Goal: Task Accomplishment & Management: Use online tool/utility

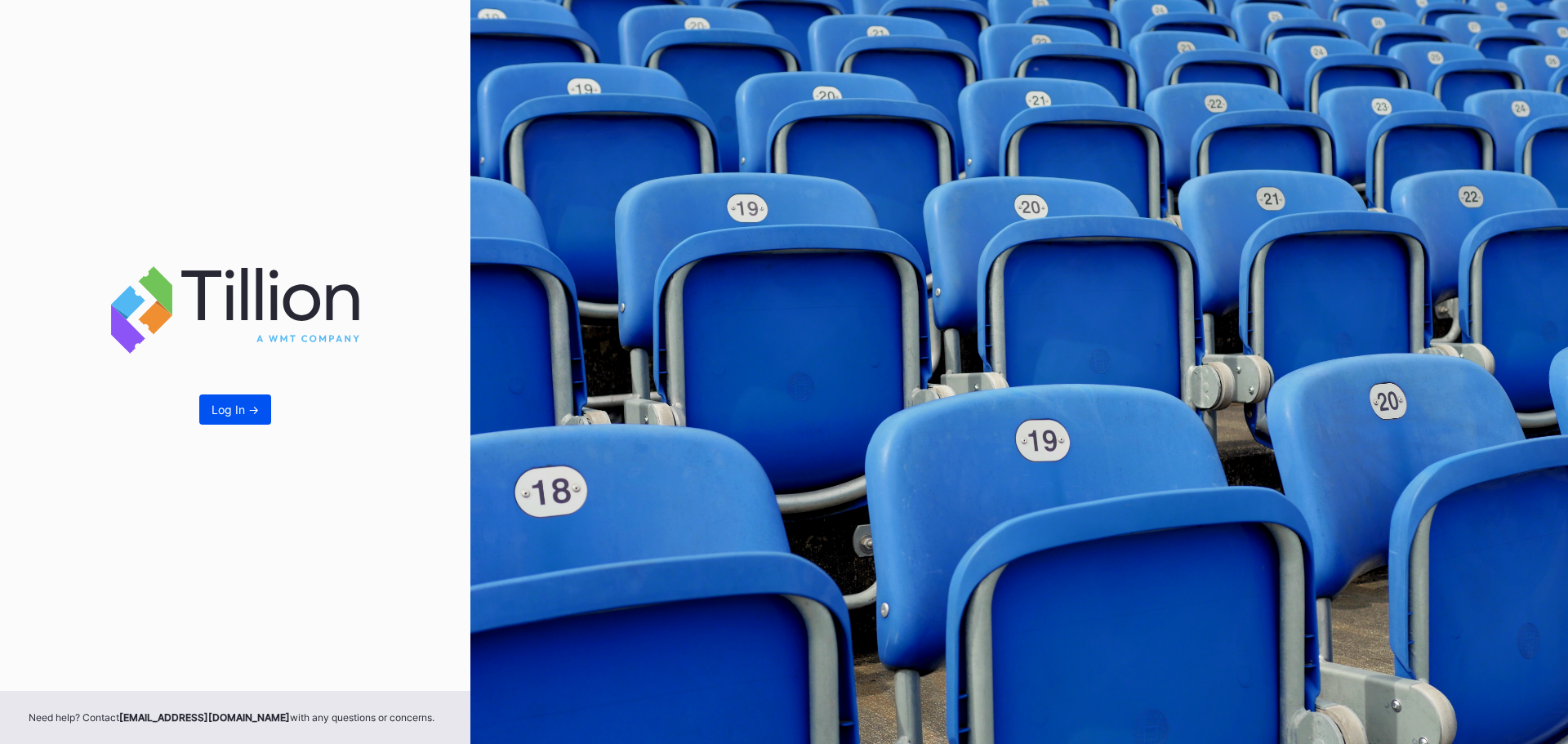
click at [252, 399] on button "Log In ->" at bounding box center [235, 409] width 72 height 30
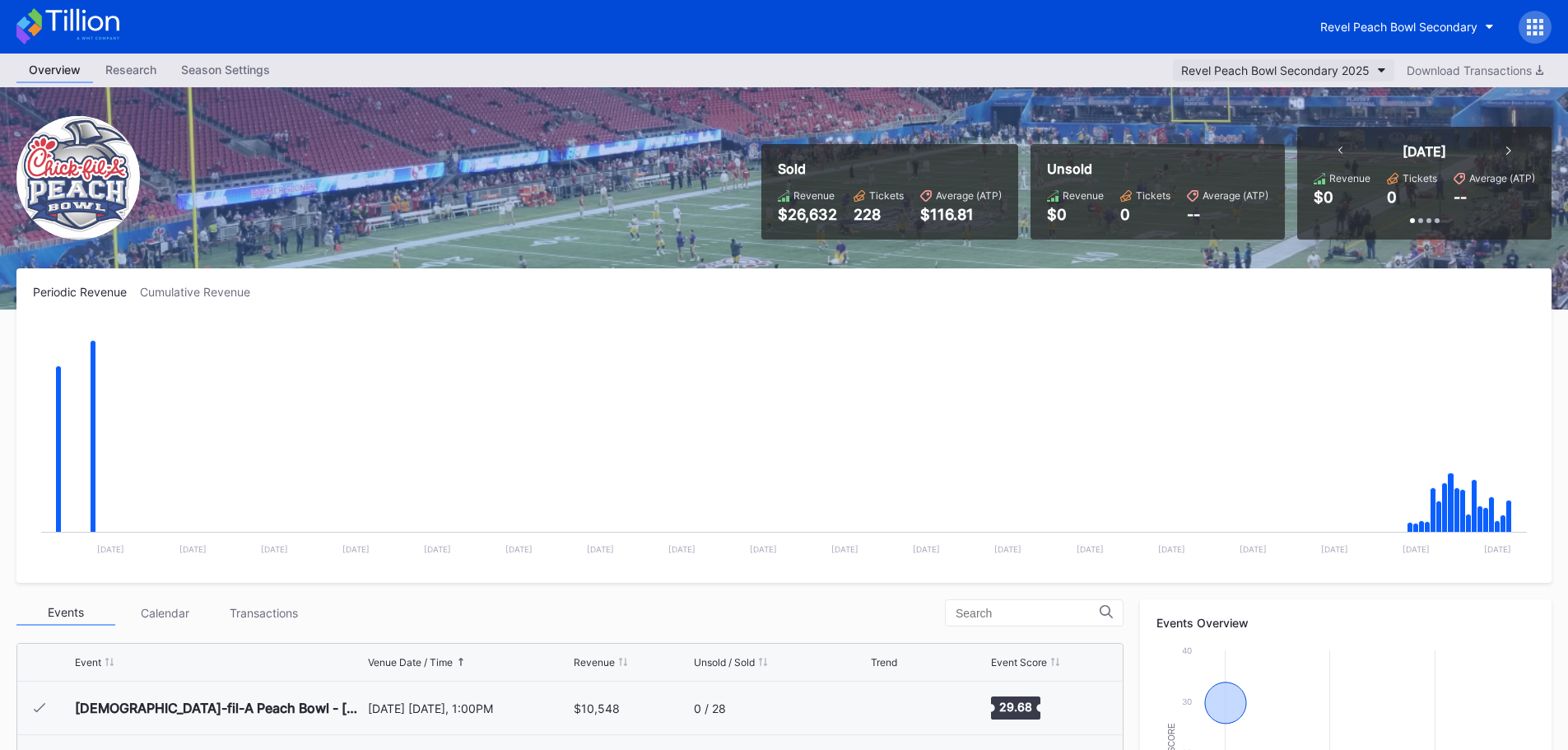
click at [1335, 65] on div "Revel Peach Bowl Secondary 2025" at bounding box center [1276, 70] width 188 height 14
click at [1463, 22] on div "Revel Peach Bowl Secondary" at bounding box center [1399, 27] width 157 height 14
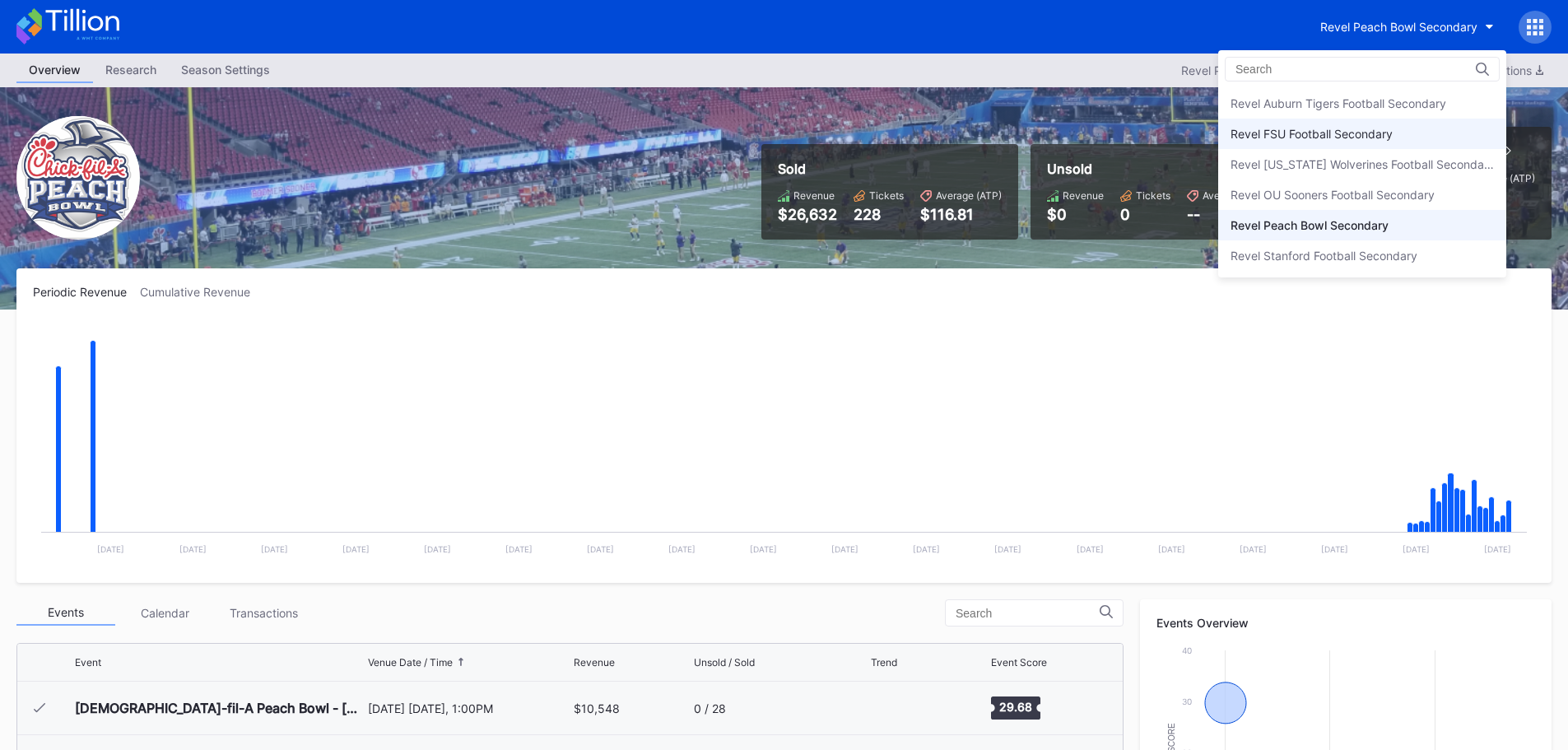
click at [1389, 134] on div "Revel FSU Football Secondary" at bounding box center [1312, 134] width 162 height 14
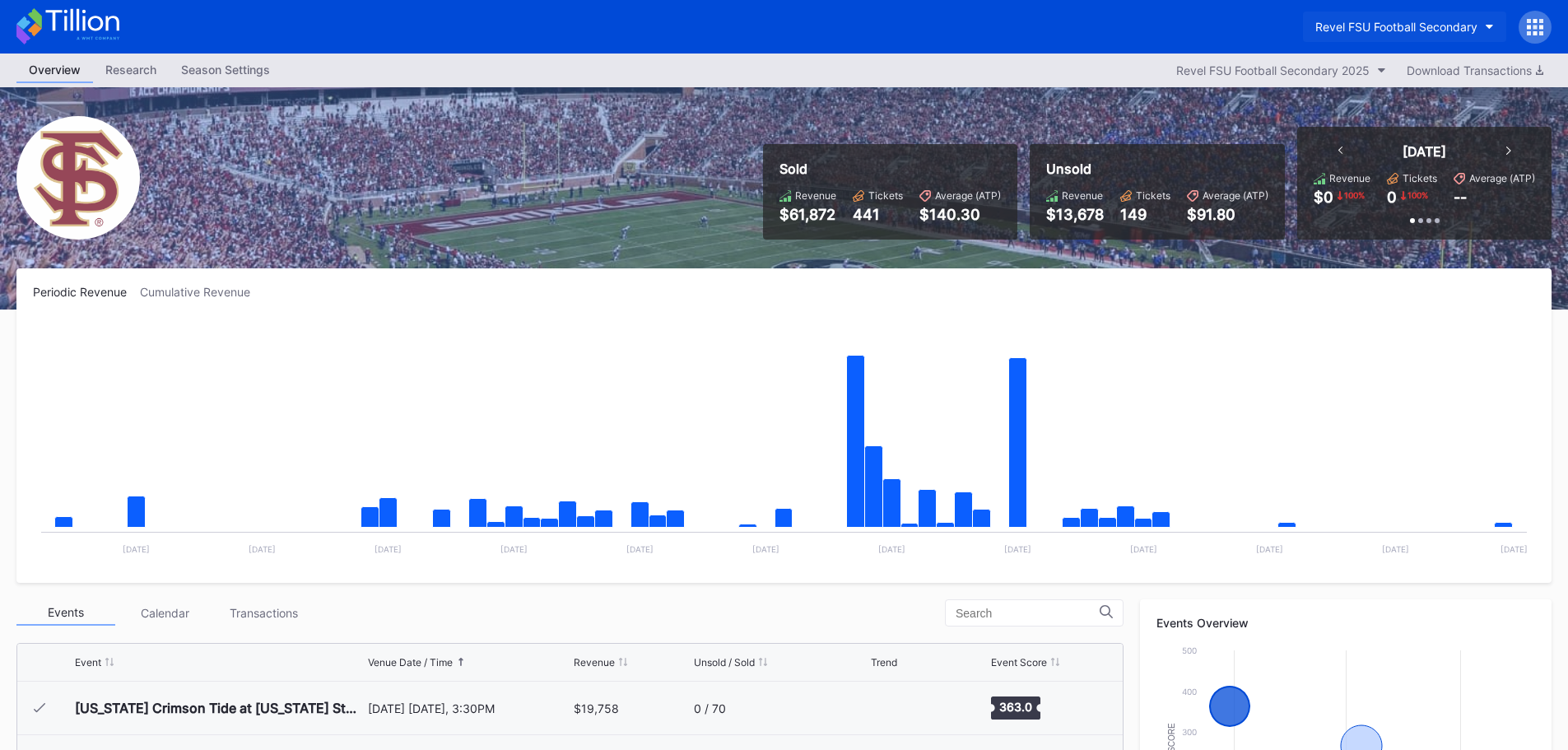
click at [1478, 38] on button "Revel FSU Football Secondary" at bounding box center [1405, 27] width 203 height 31
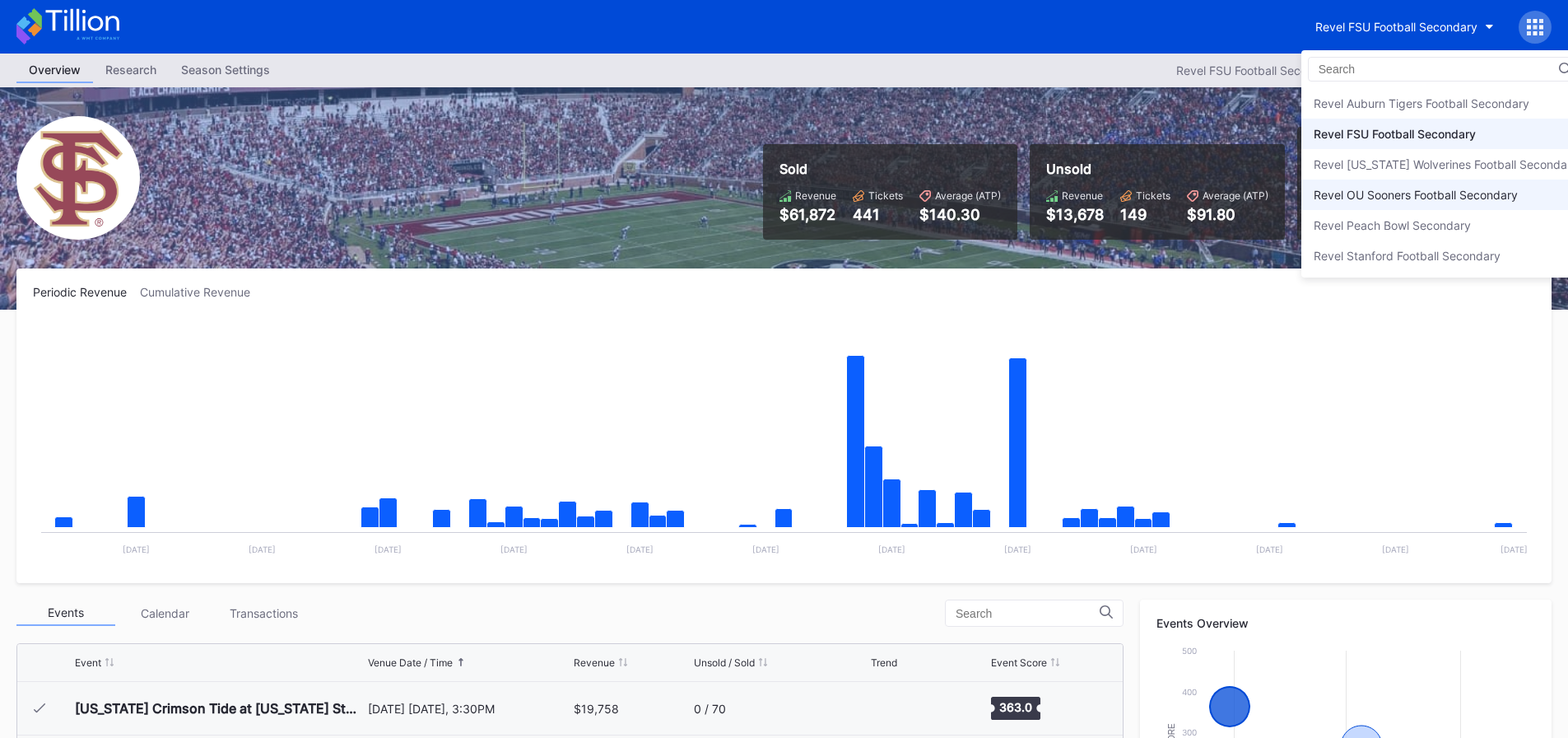
click at [1429, 187] on div "Revel OU Sooners Football Secondary" at bounding box center [1445, 194] width 288 height 31
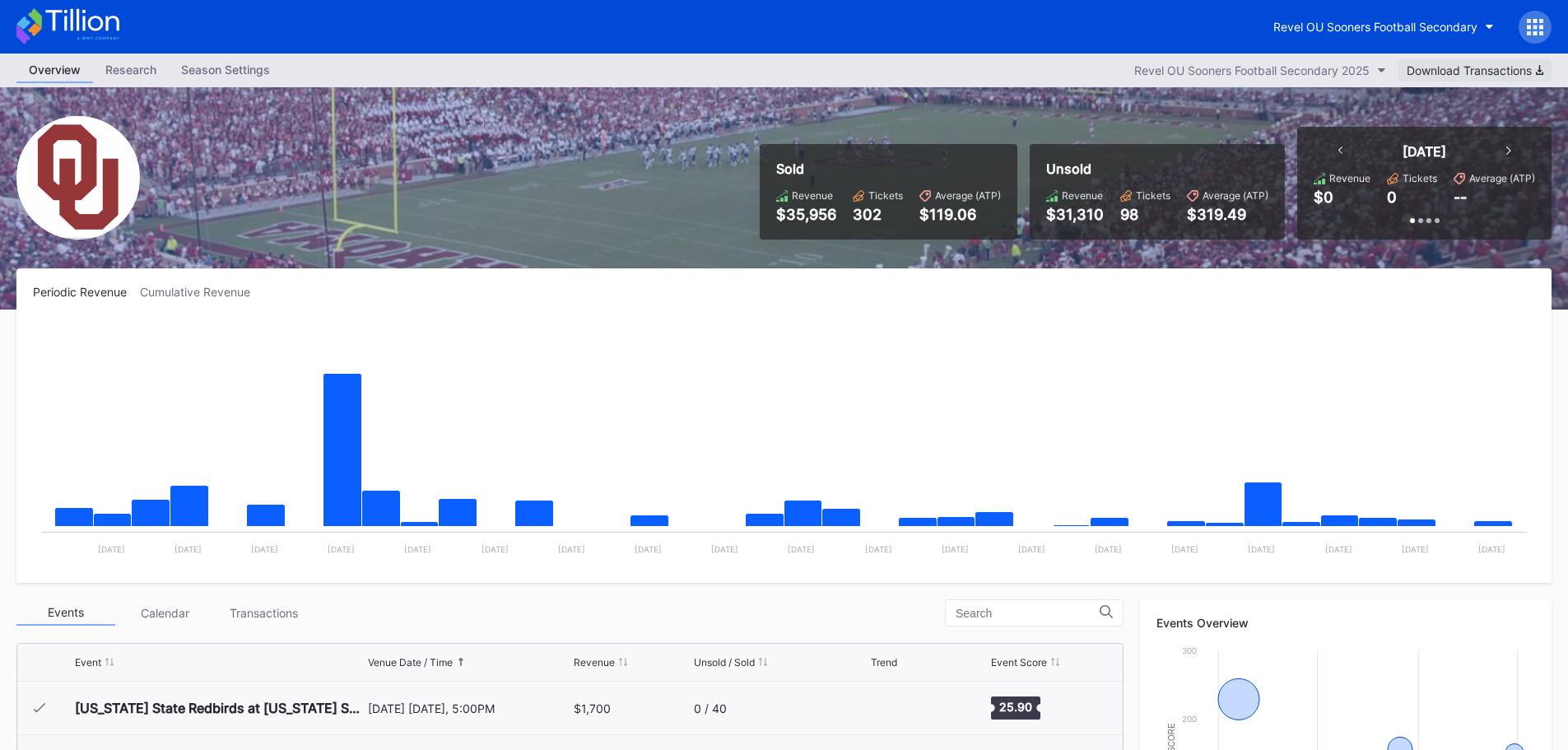
click at [1439, 66] on div "Download Transactions" at bounding box center [1475, 70] width 137 height 14
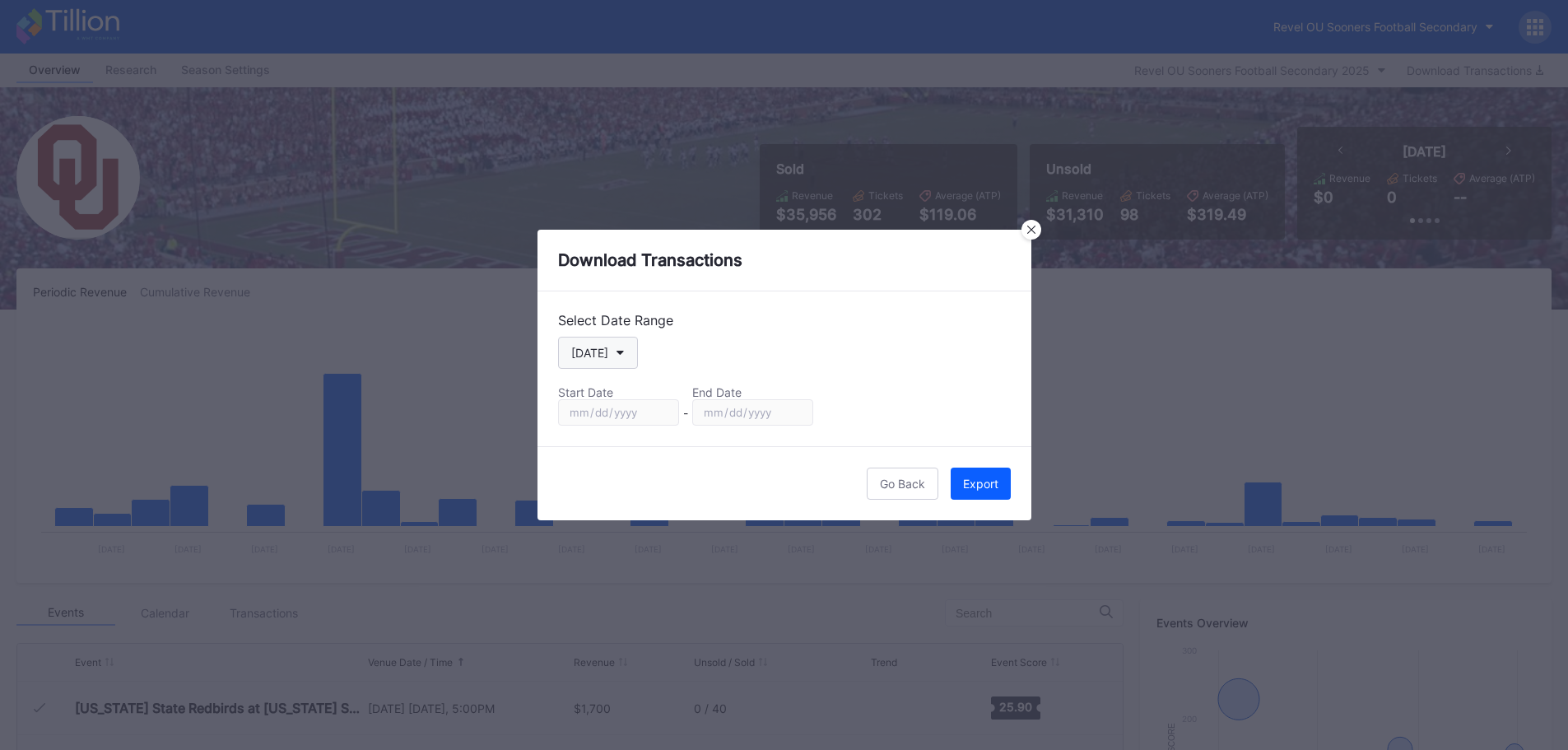
click at [617, 355] on icon "button" at bounding box center [621, 353] width 8 height 5
click at [608, 523] on div "Season" at bounding box center [590, 521] width 40 height 14
click at [624, 354] on icon "button" at bounding box center [623, 353] width 8 height 5
click at [608, 549] on div "Custom" at bounding box center [591, 551] width 42 height 14
click at [661, 411] on input "[DATE]" at bounding box center [618, 412] width 121 height 27
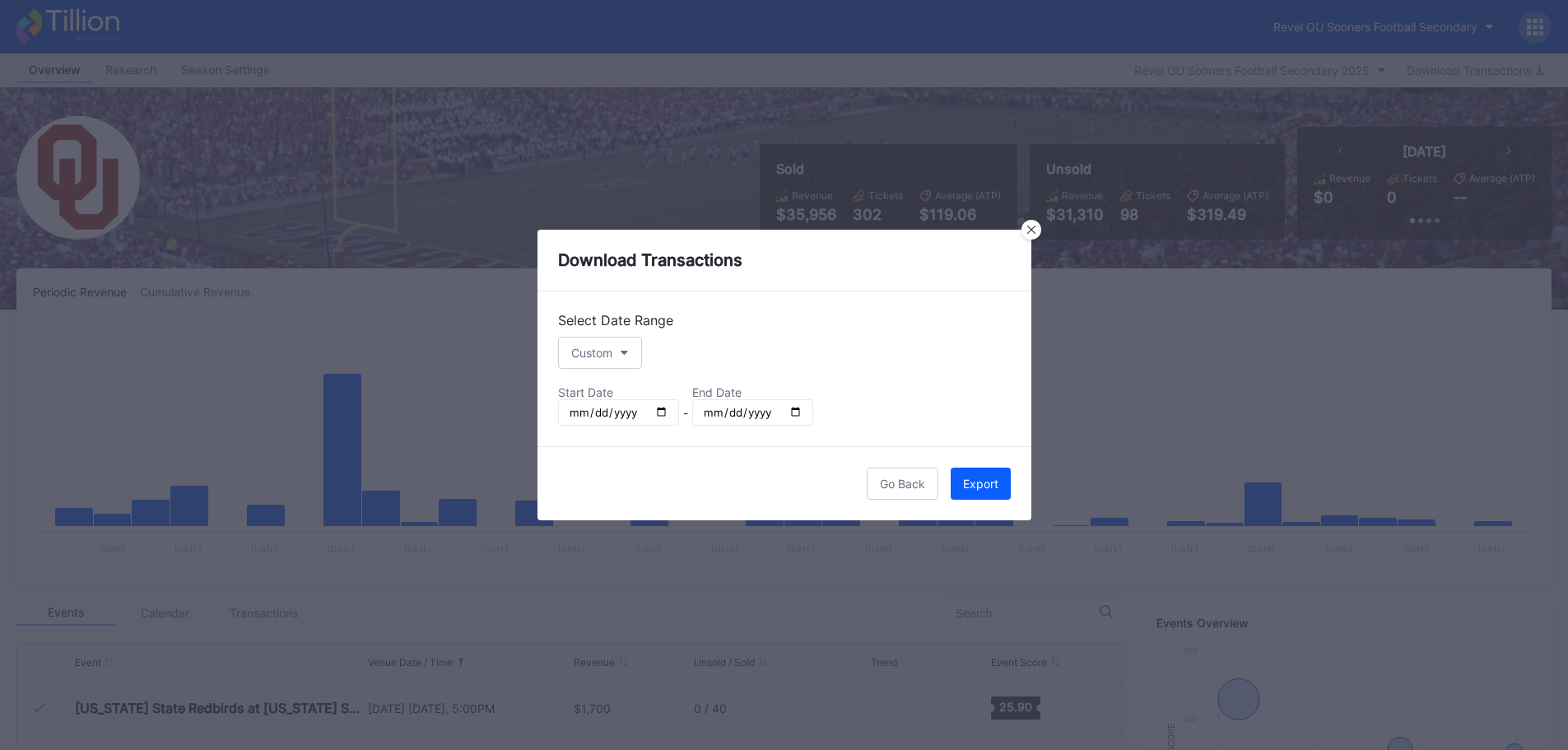
type input "[DATE]"
click at [967, 482] on div "Export" at bounding box center [981, 483] width 36 height 14
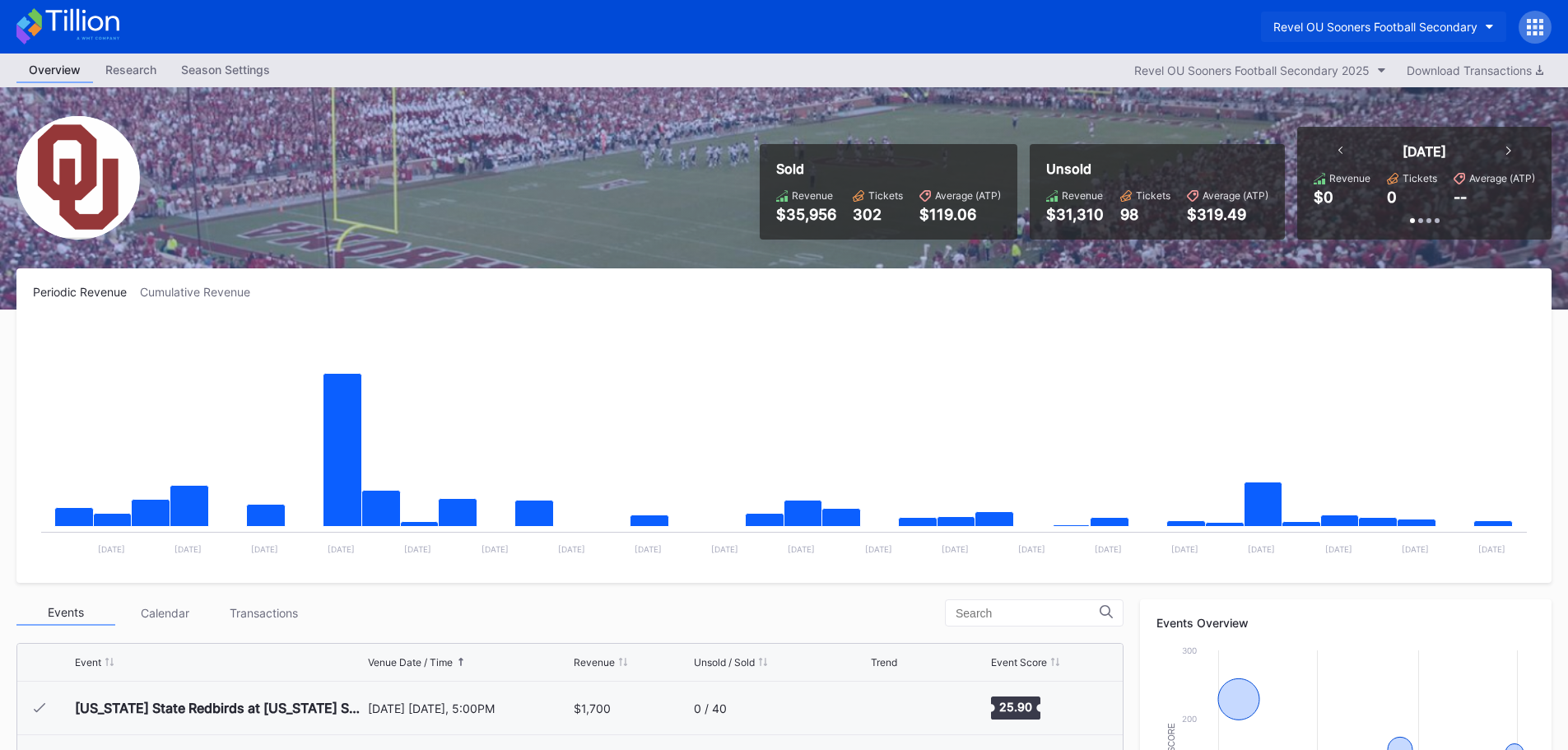
click at [1485, 20] on button "Revel OU Sooners Football Secondary" at bounding box center [1384, 27] width 246 height 31
click at [1535, 23] on icon at bounding box center [1535, 27] width 17 height 17
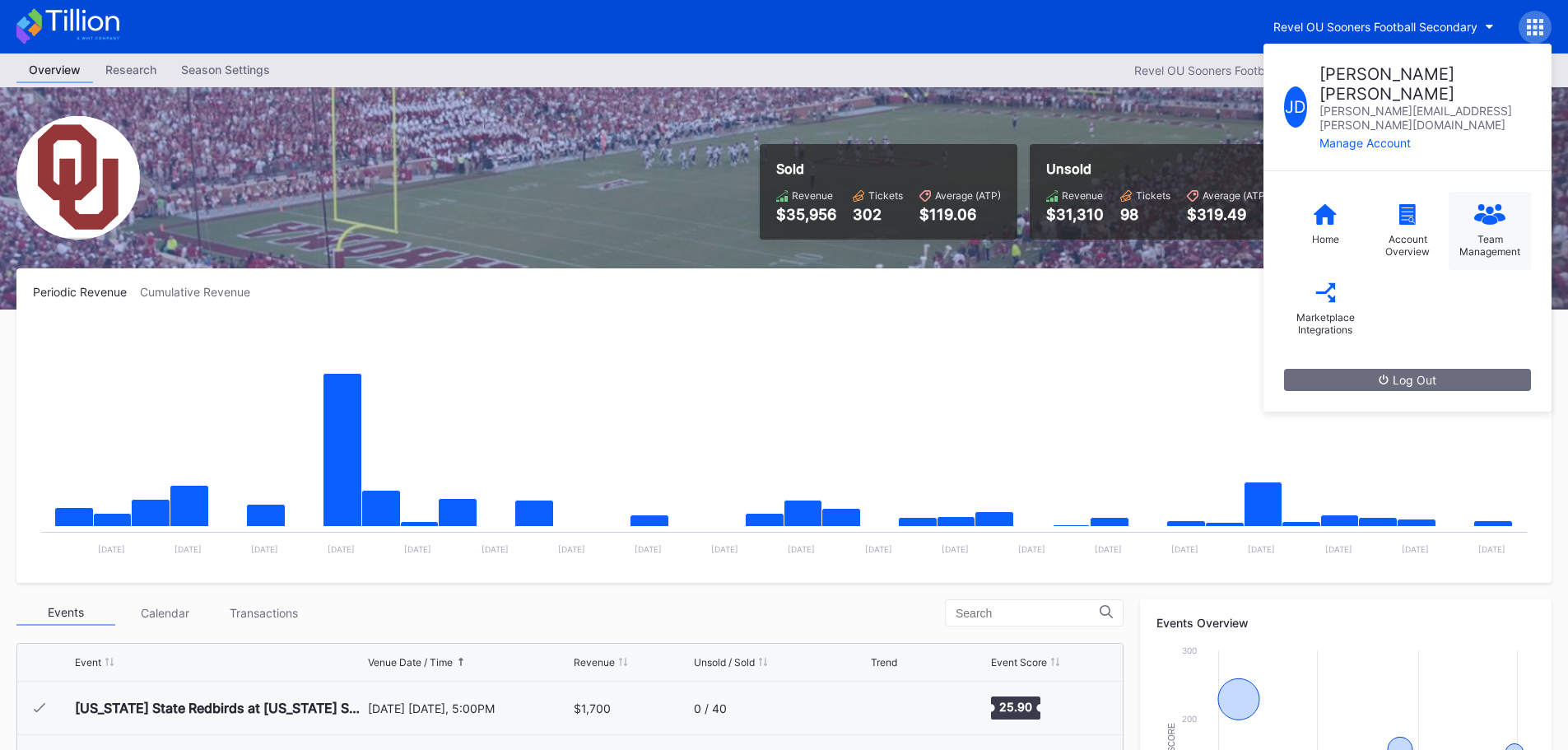
click at [1489, 194] on div "Team Management" at bounding box center [1490, 231] width 82 height 78
